Goal: Use online tool/utility: Utilize a website feature to perform a specific function

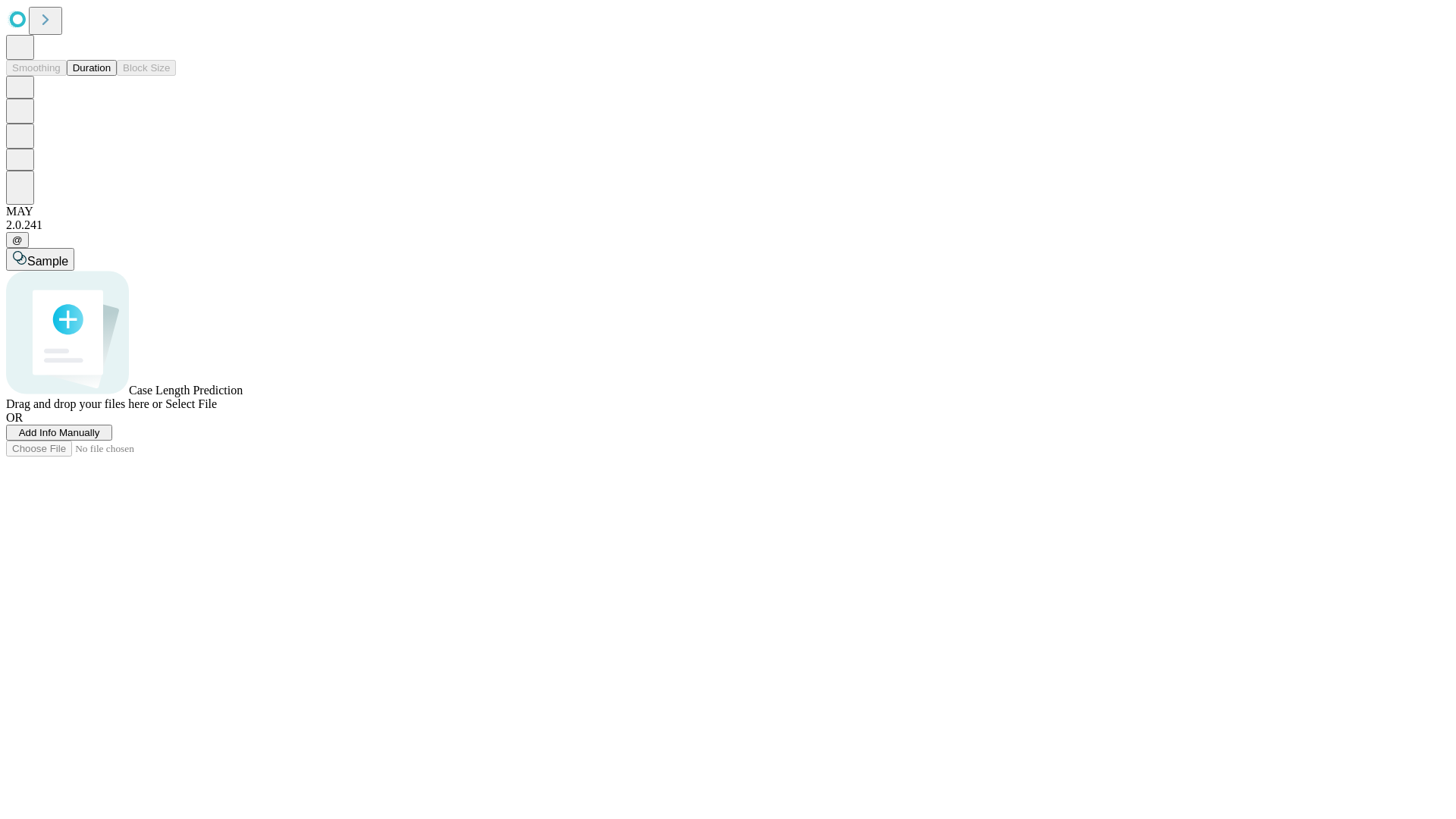
click at [100, 438] on span "Add Info Manually" at bounding box center [59, 433] width 81 height 12
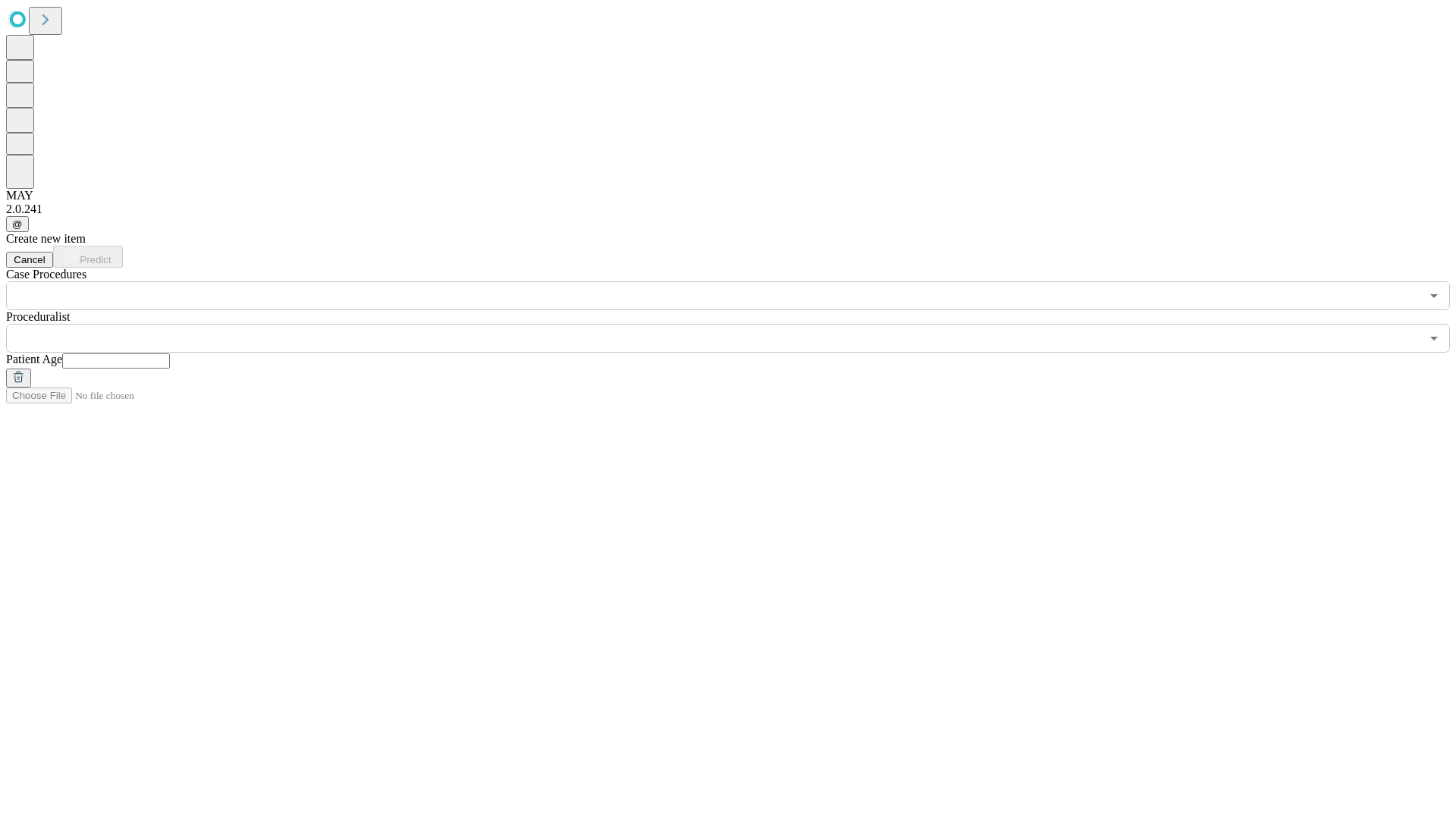
click at [170, 353] on input "text" at bounding box center [116, 360] width 107 height 15
type input "*"
click at [738, 324] on input "text" at bounding box center [713, 338] width 1414 height 29
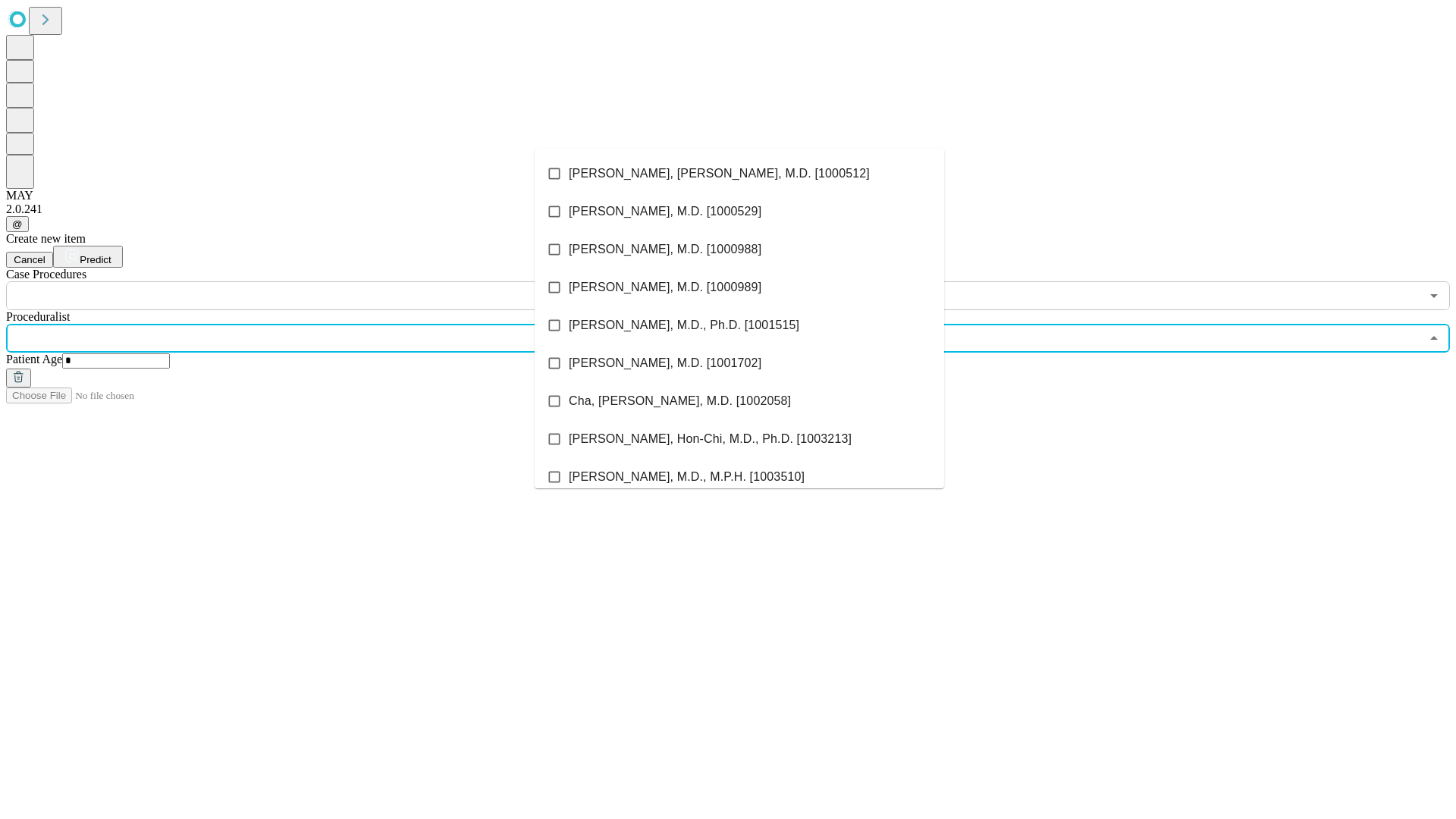
click at [739, 173] on li "[PERSON_NAME], [PERSON_NAME], M.D. [1000512]" at bounding box center [739, 173] width 409 height 38
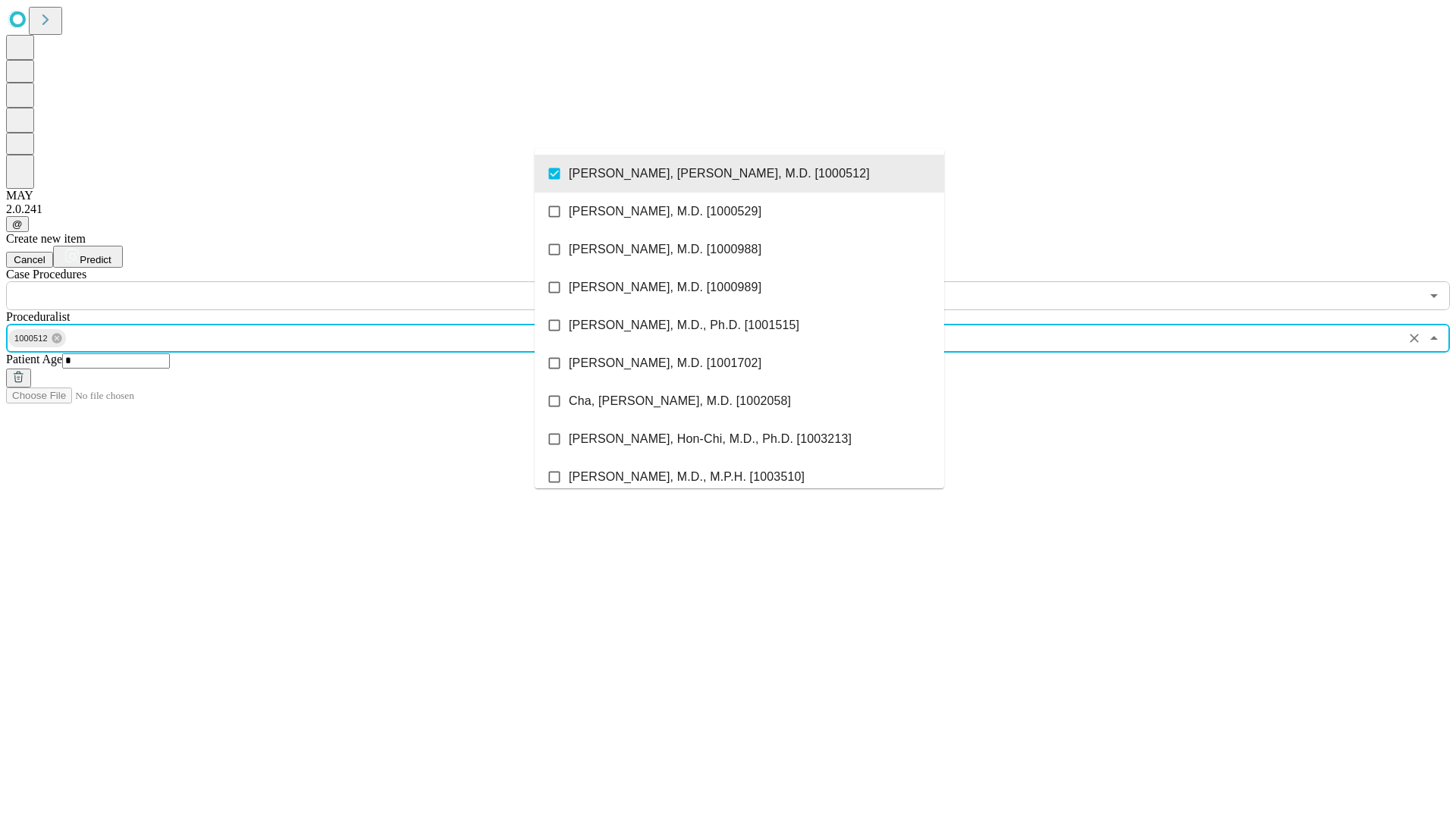
click at [318, 282] on input "text" at bounding box center [713, 296] width 1414 height 29
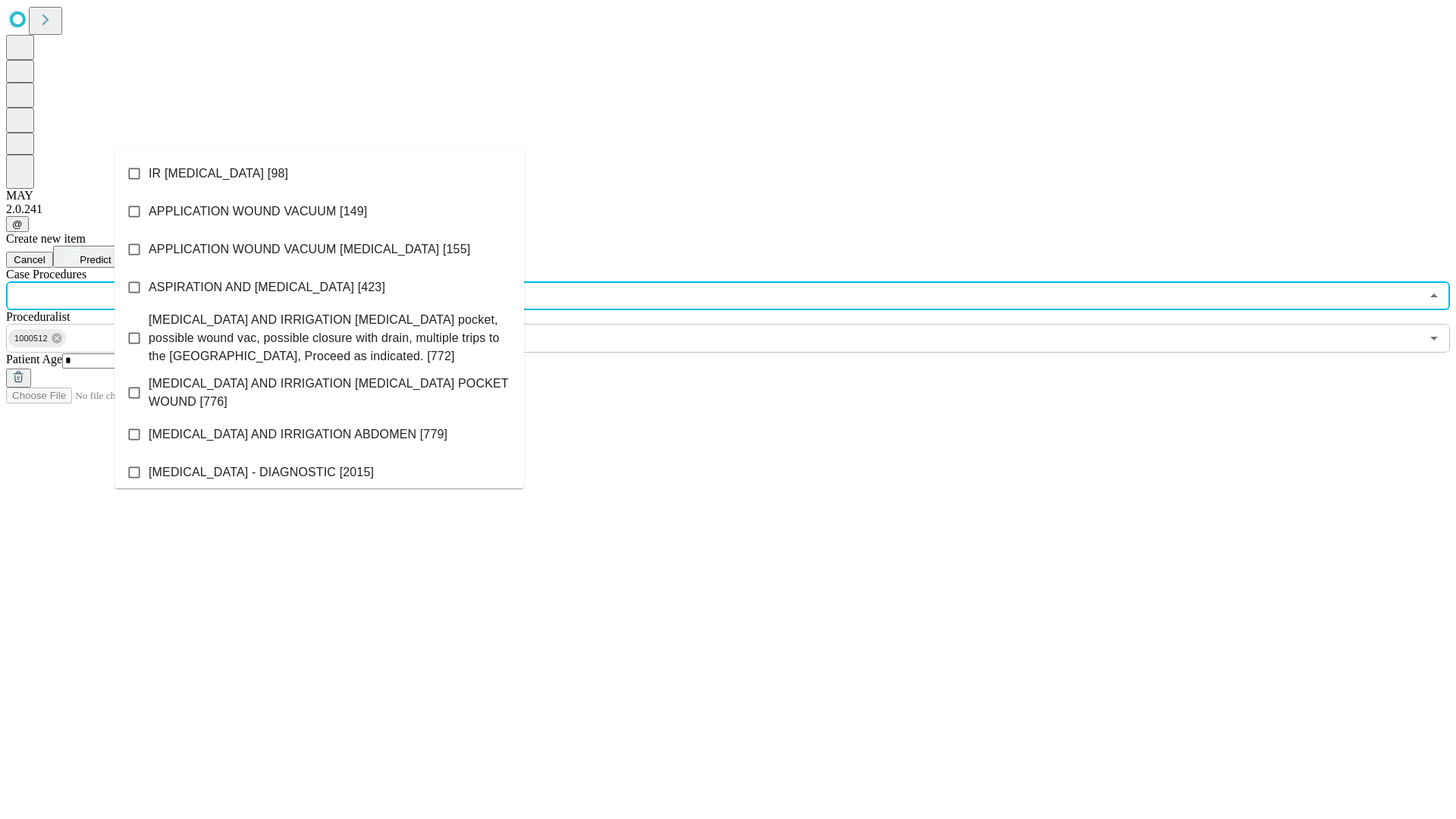
click at [319, 173] on li "IR [MEDICAL_DATA] [98]" at bounding box center [319, 173] width 409 height 38
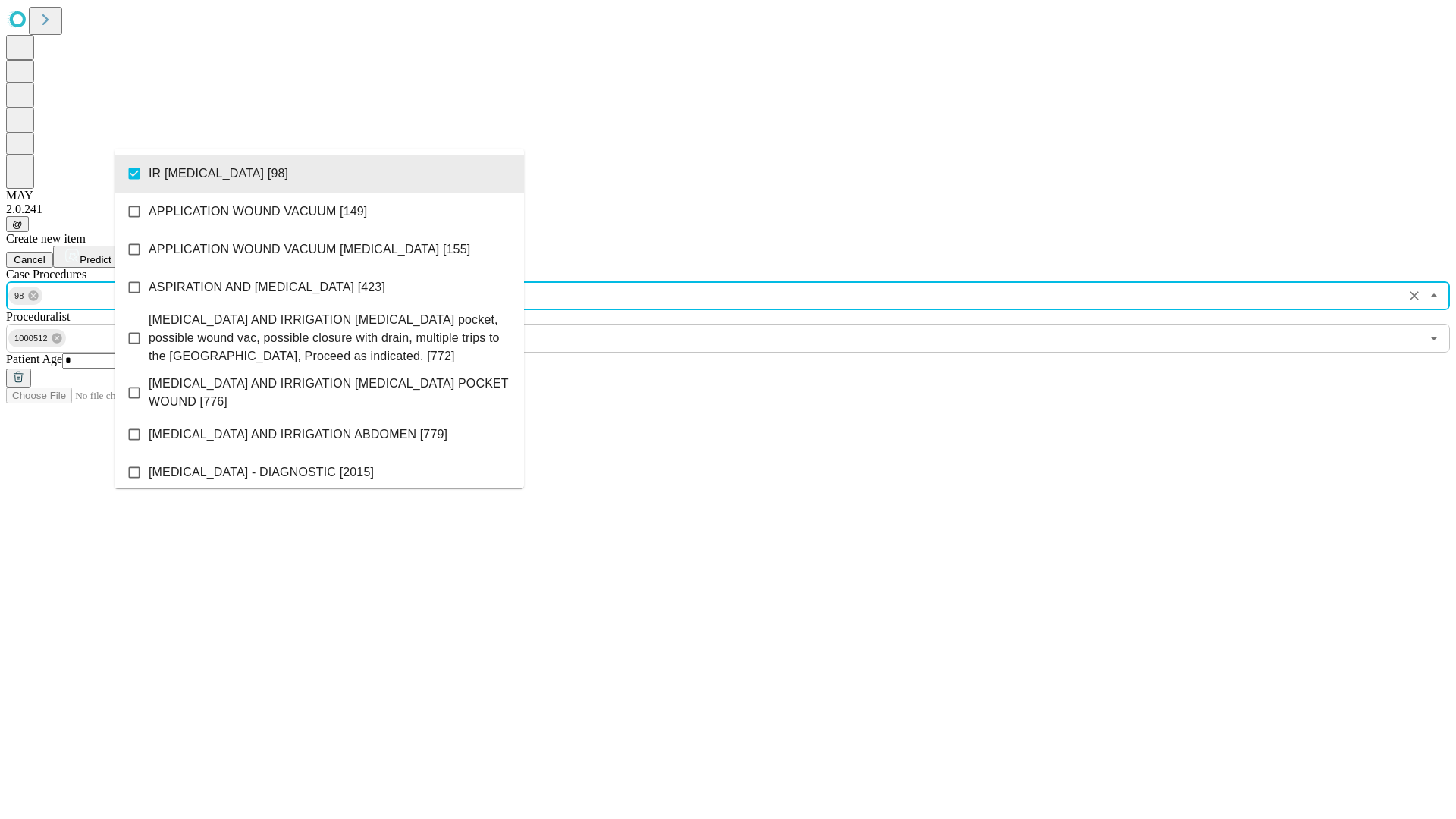
click at [111, 254] on span "Predict" at bounding box center [95, 259] width 31 height 12
